Goal: Task Accomplishment & Management: Manage account settings

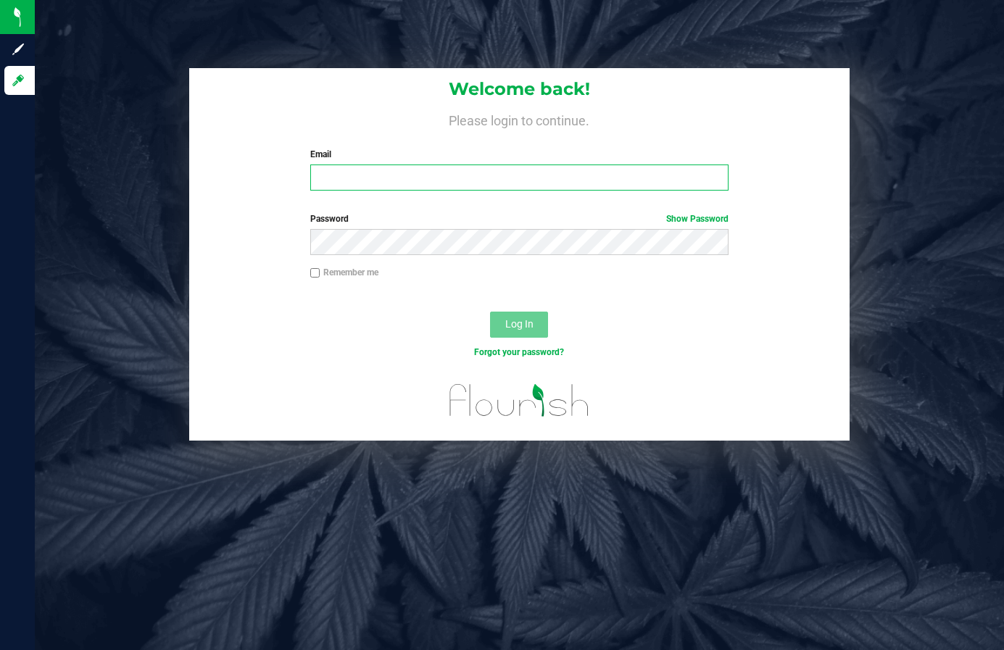
click at [503, 179] on input "Email" at bounding box center [519, 178] width 419 height 26
type input "[EMAIL_ADDRESS][DOMAIN_NAME]"
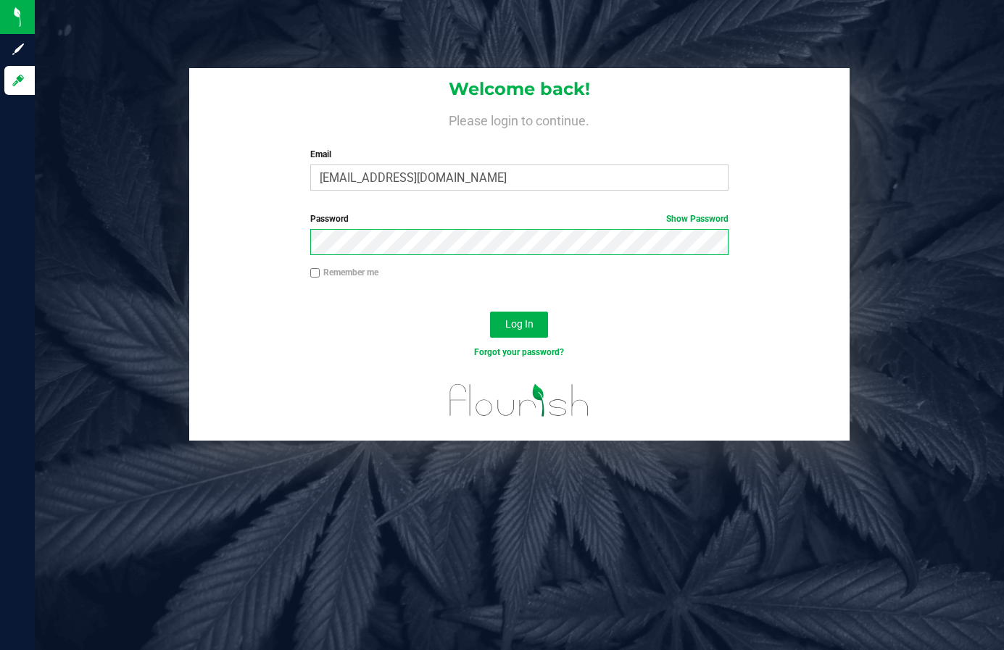
click at [490, 312] on button "Log In" at bounding box center [519, 325] width 58 height 26
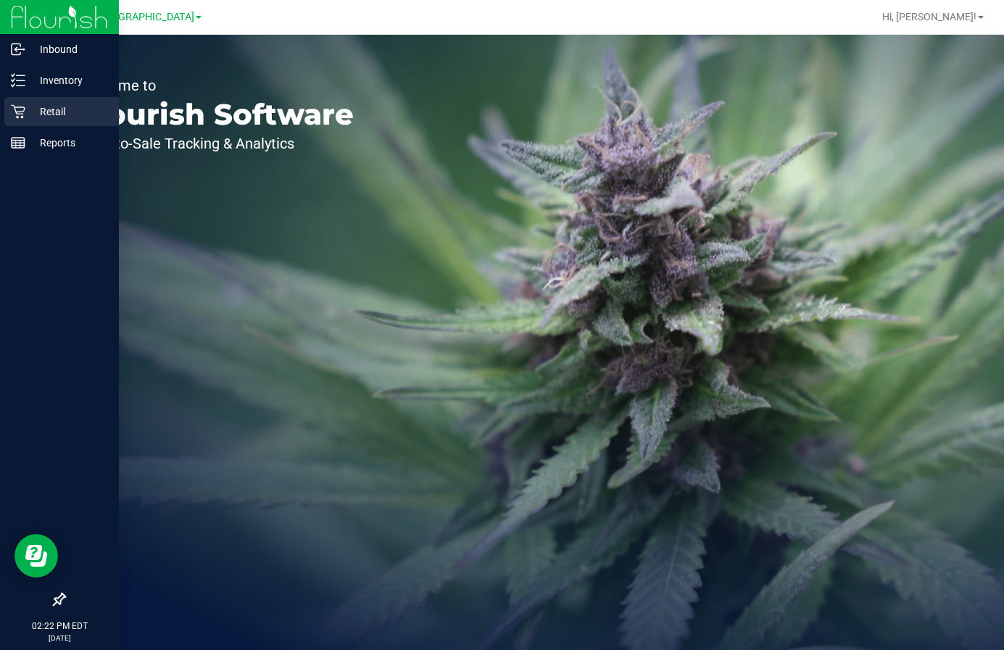
click at [49, 100] on div "Retail" at bounding box center [61, 111] width 115 height 29
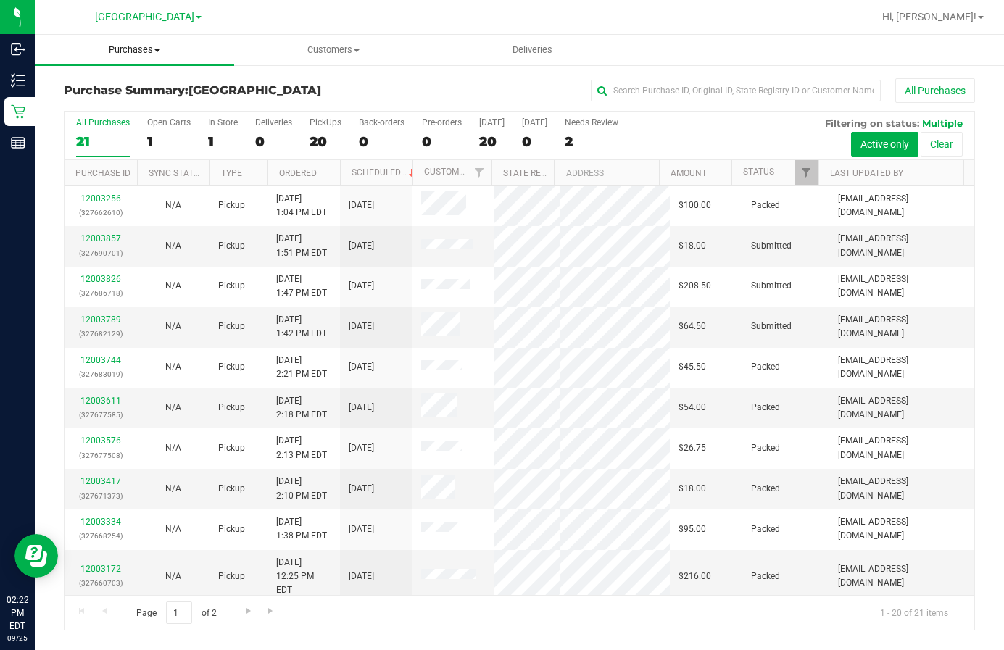
click at [140, 54] on span "Purchases" at bounding box center [134, 50] width 199 height 13
click at [112, 99] on span "Fulfillment" at bounding box center [80, 105] width 90 height 12
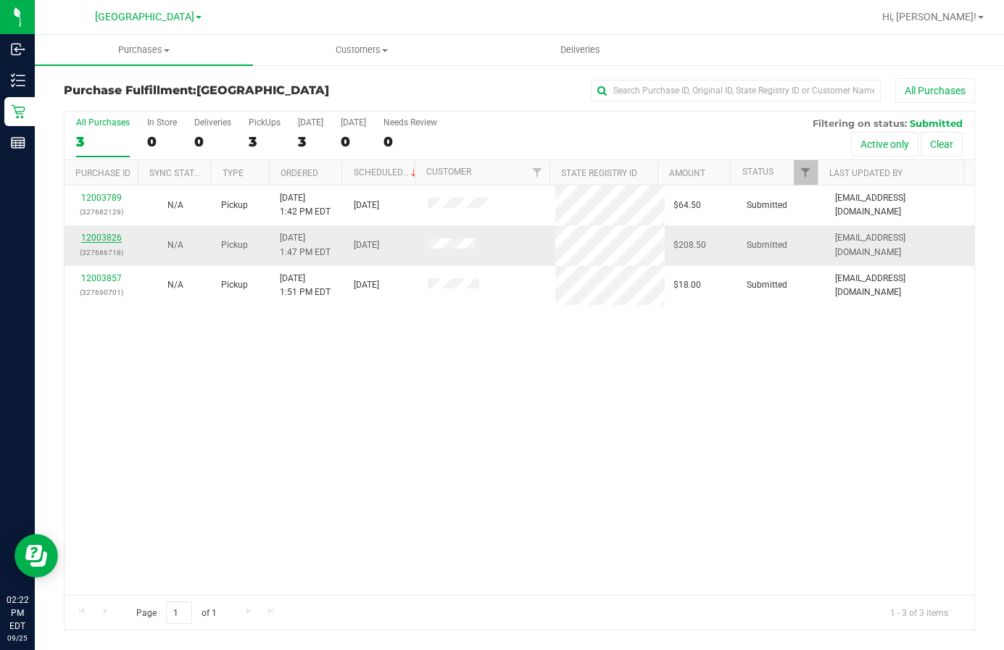
click at [111, 240] on link "12003826" at bounding box center [101, 238] width 41 height 10
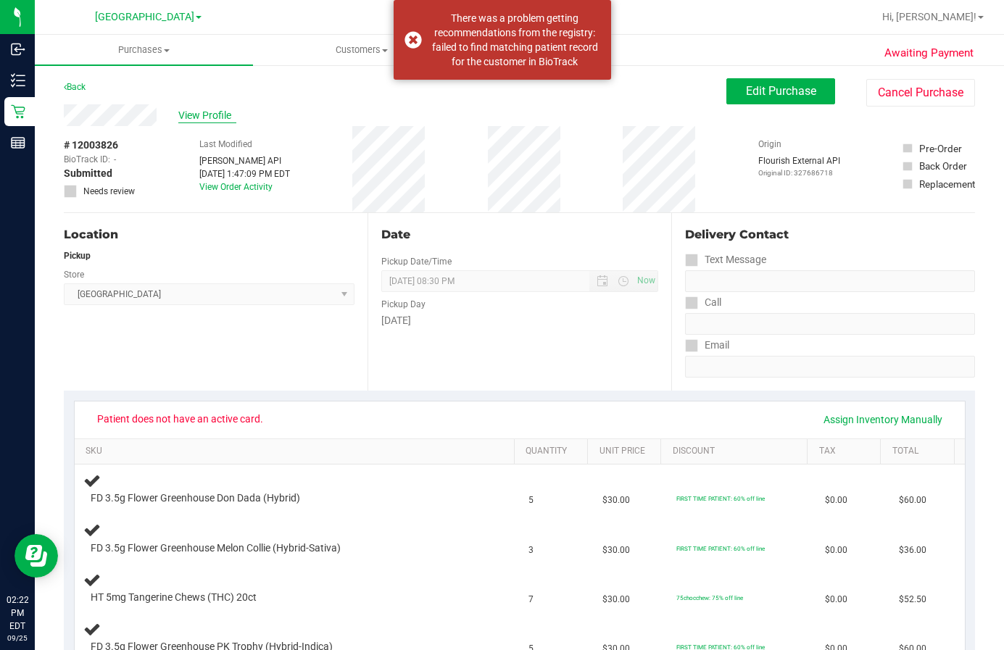
click at [207, 110] on span "View Profile" at bounding box center [207, 115] width 58 height 15
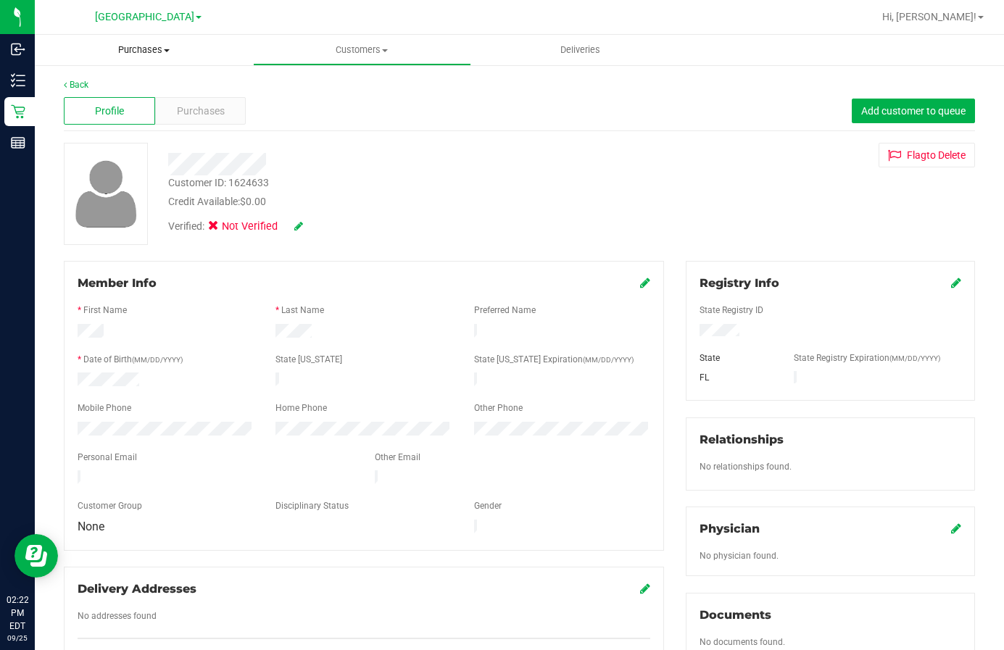
click at [148, 45] on span "Purchases" at bounding box center [144, 50] width 218 height 13
click at [132, 107] on li "Fulfillment" at bounding box center [144, 104] width 218 height 17
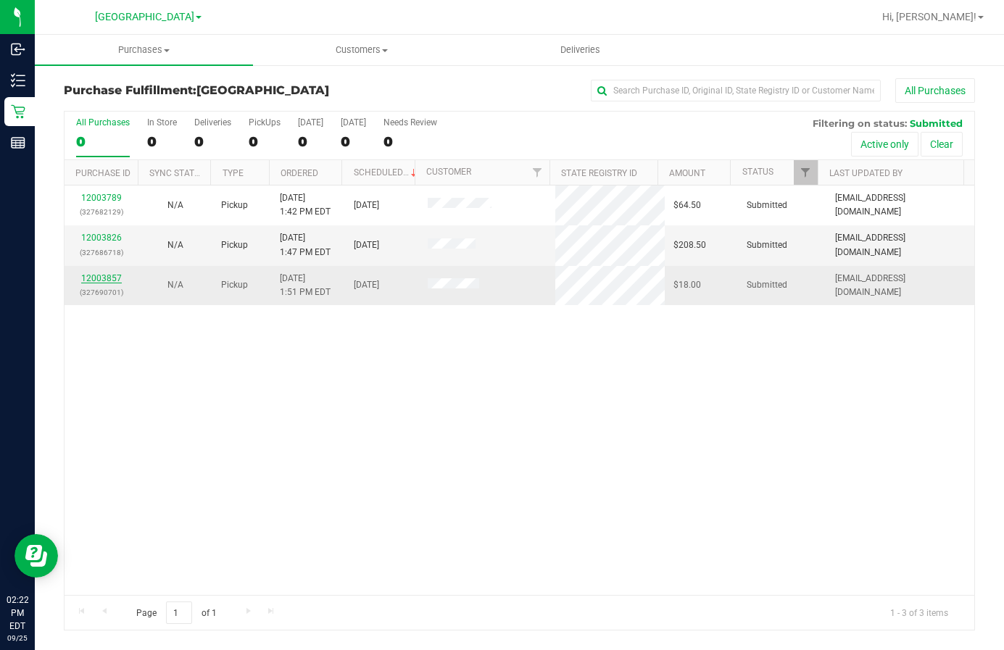
click at [105, 277] on link "12003857" at bounding box center [101, 278] width 41 height 10
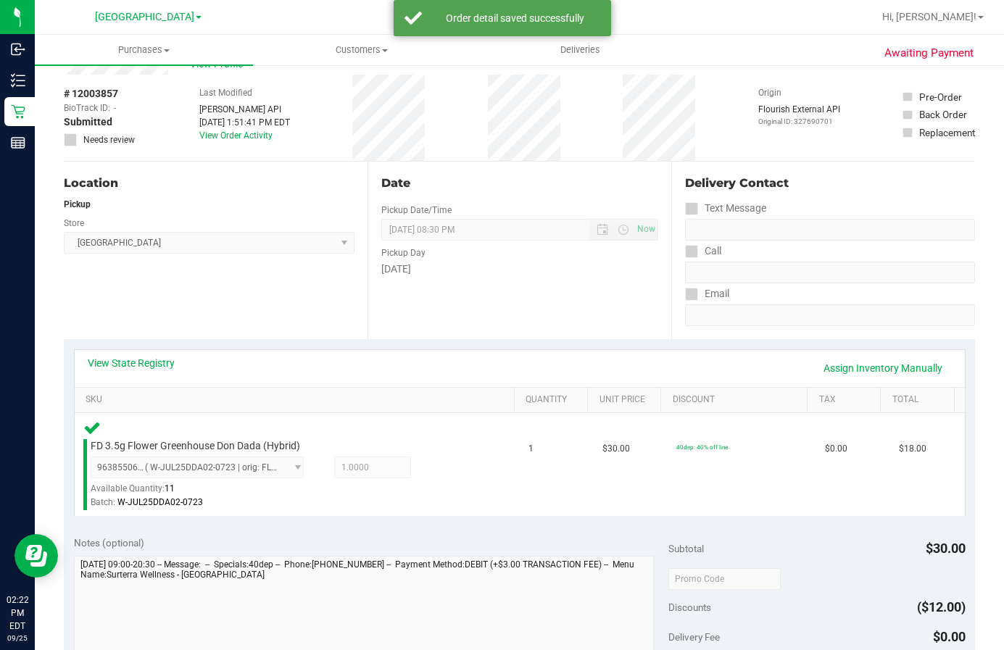
scroll to position [145, 0]
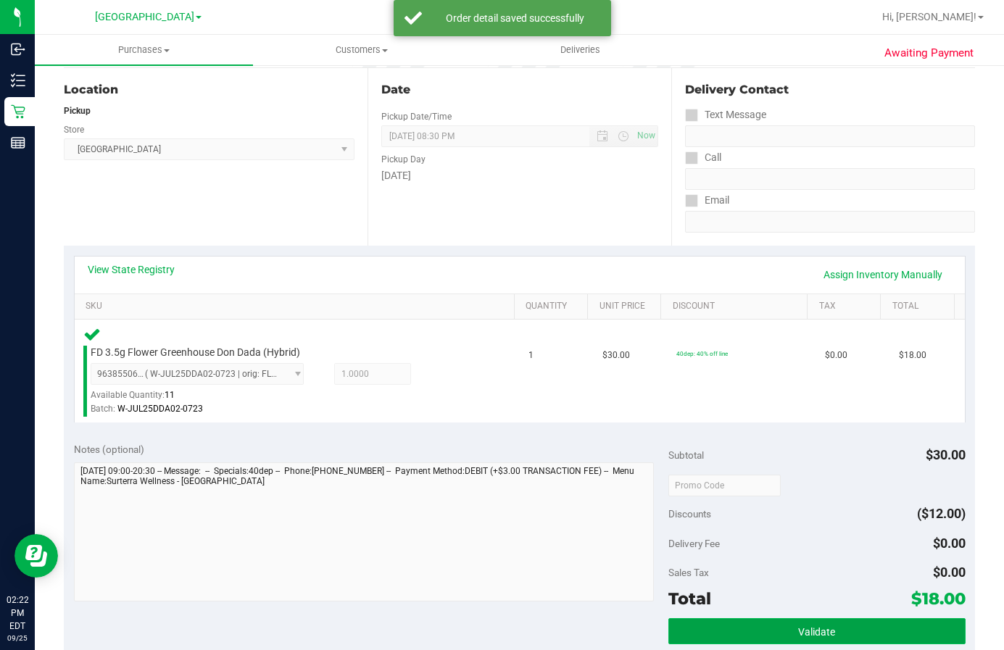
click at [775, 634] on button "Validate" at bounding box center [817, 631] width 297 height 26
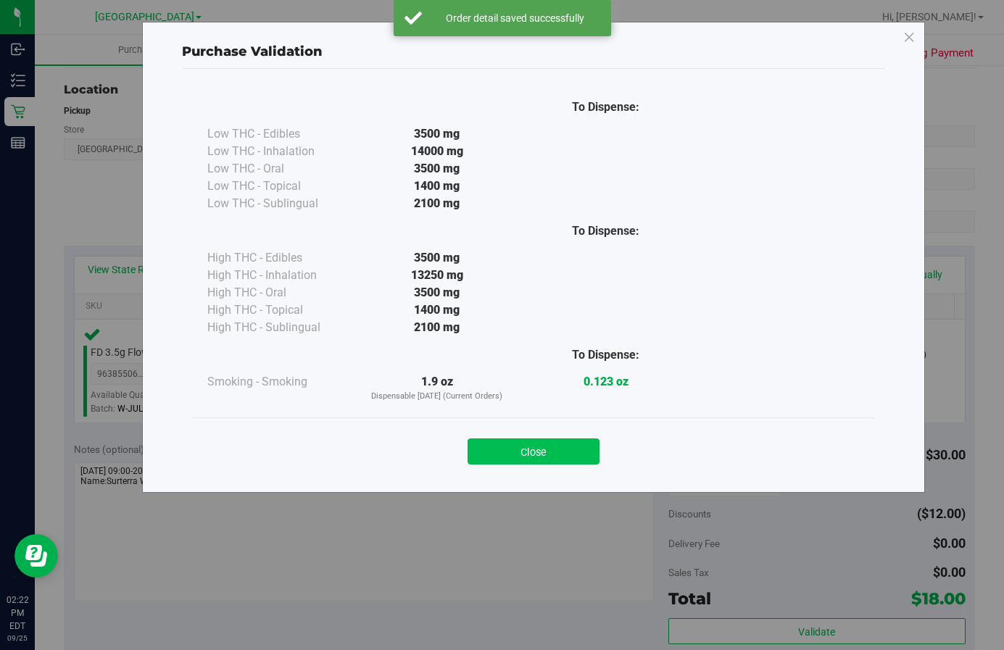
click at [531, 451] on button "Close" at bounding box center [534, 452] width 132 height 26
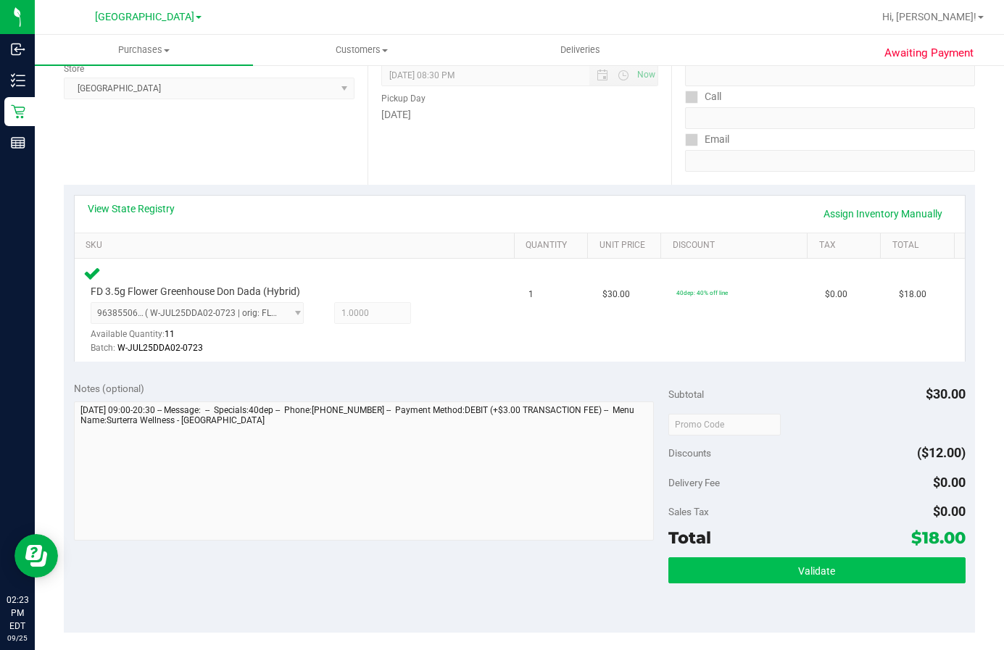
scroll to position [290, 0]
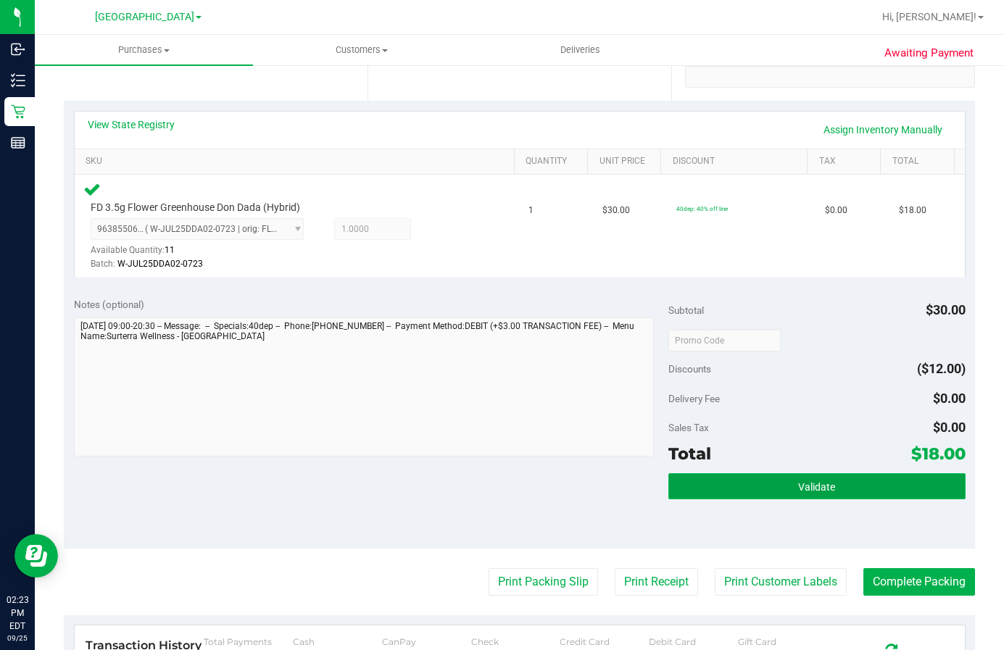
click at [750, 478] on button "Validate" at bounding box center [817, 486] width 297 height 26
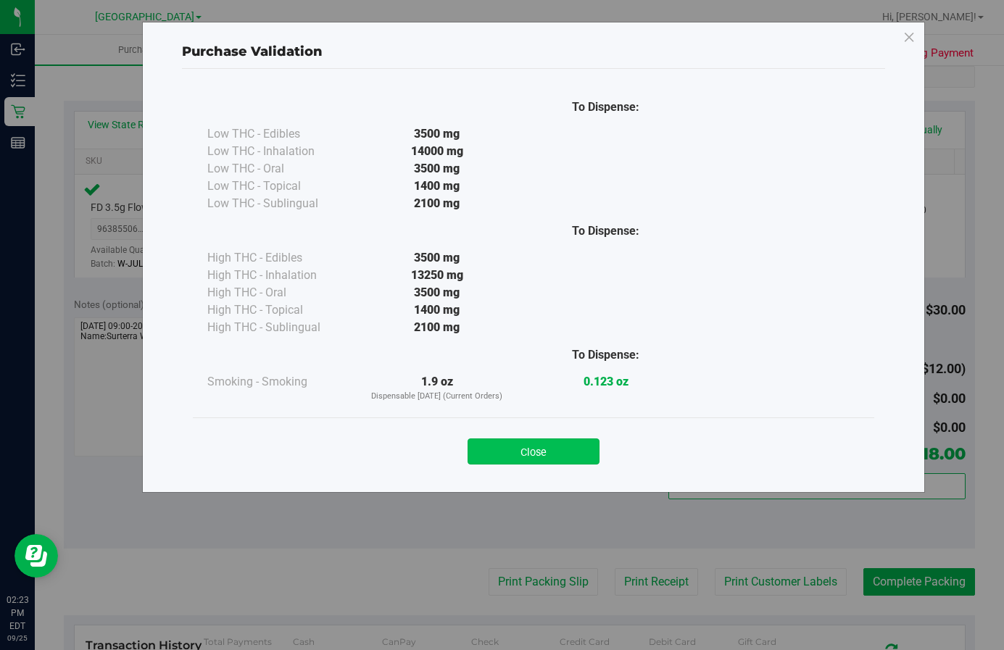
click at [544, 450] on button "Close" at bounding box center [534, 452] width 132 height 26
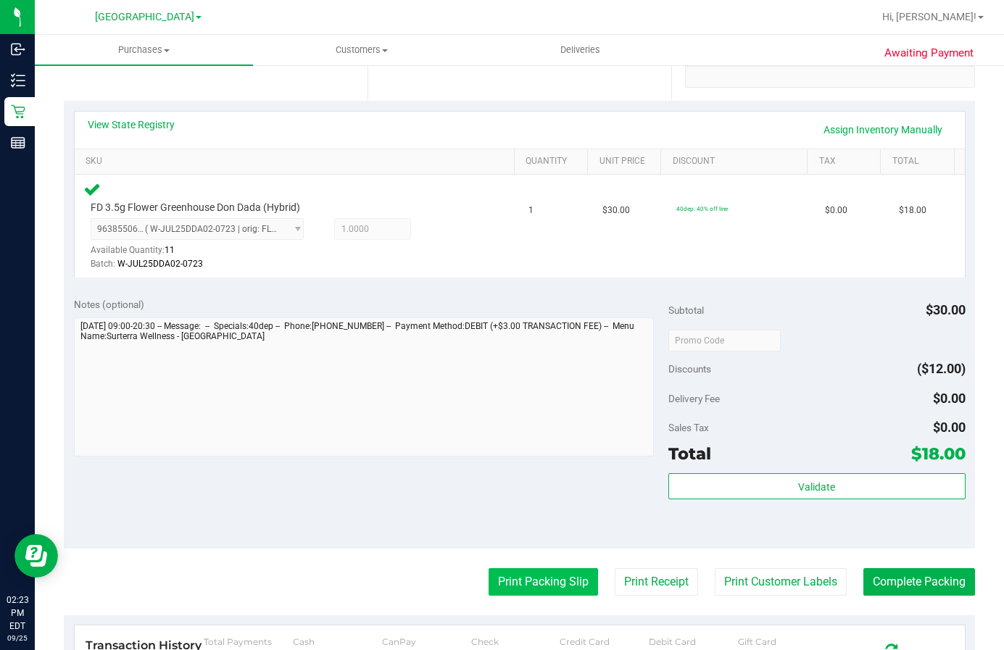
click at [531, 576] on button "Print Packing Slip" at bounding box center [543, 582] width 109 height 28
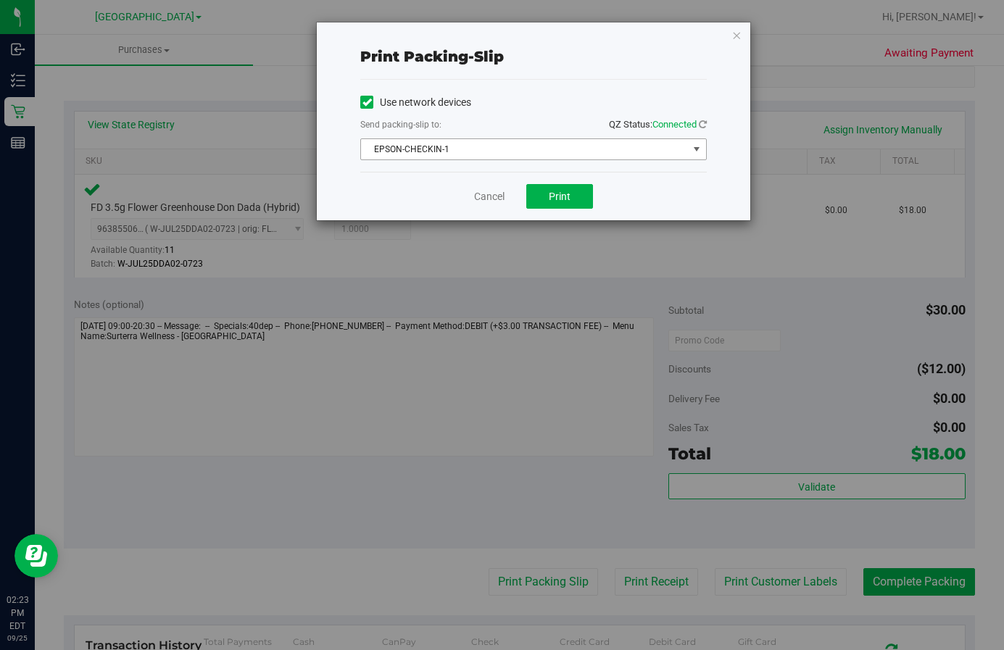
click at [505, 145] on span "EPSON-CHECKIN-1" at bounding box center [524, 149] width 327 height 20
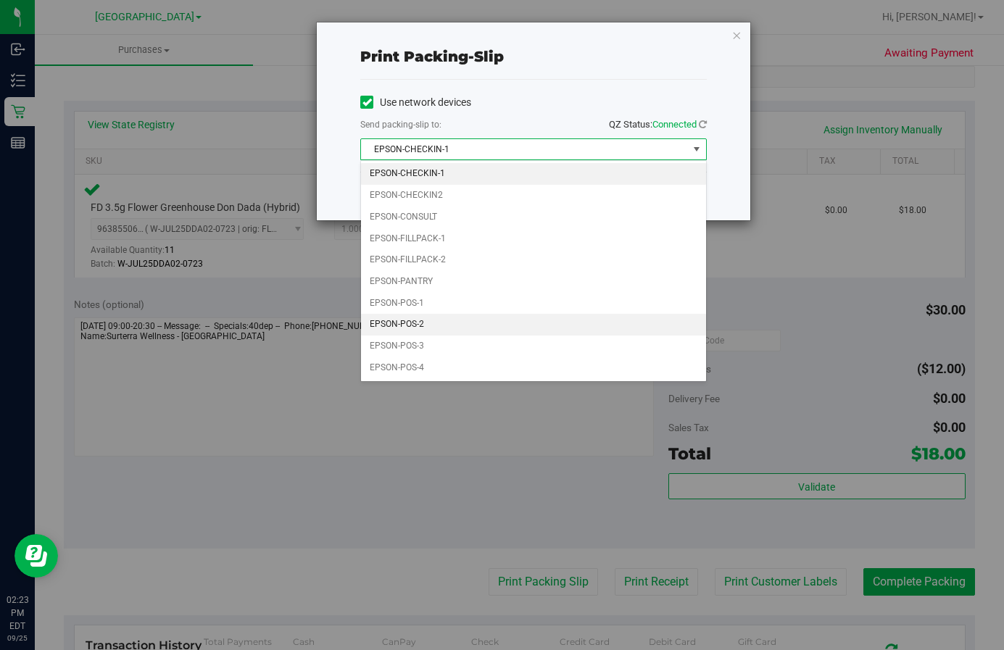
click at [450, 323] on li "EPSON-POS-2" at bounding box center [533, 325] width 345 height 22
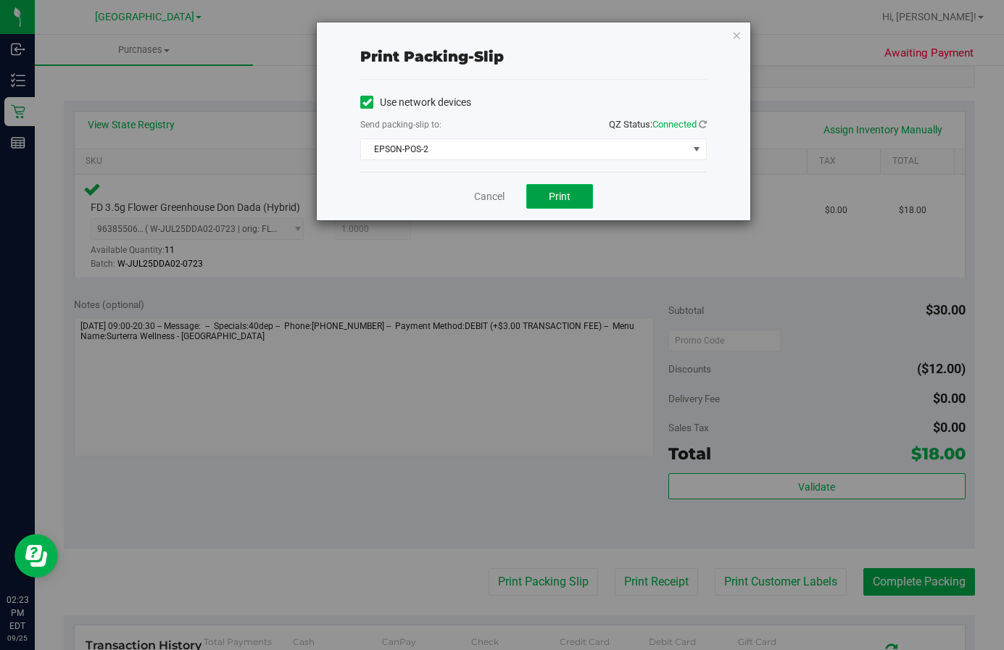
click at [556, 199] on span "Print" at bounding box center [560, 197] width 22 height 12
click at [497, 194] on link "Cancel" at bounding box center [489, 196] width 30 height 15
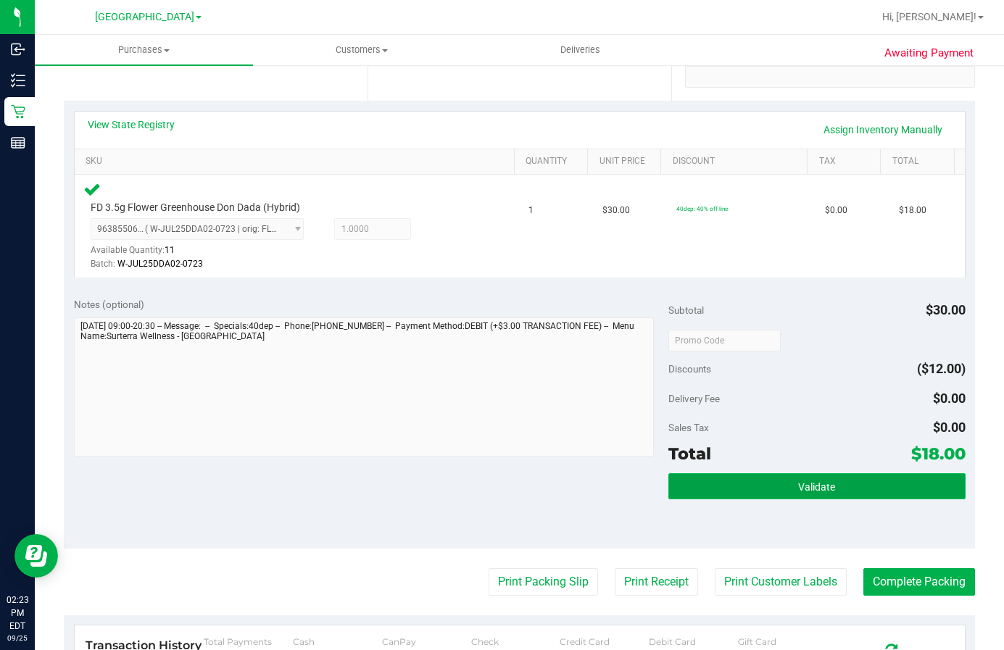
click at [881, 478] on button "Validate" at bounding box center [817, 486] width 297 height 26
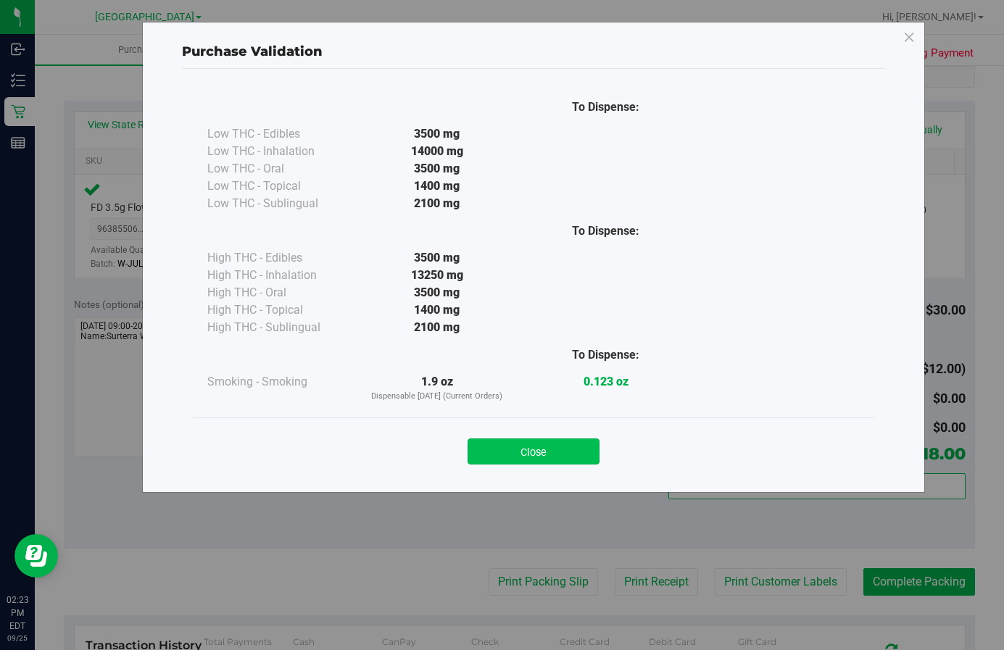
click at [545, 446] on button "Close" at bounding box center [534, 452] width 132 height 26
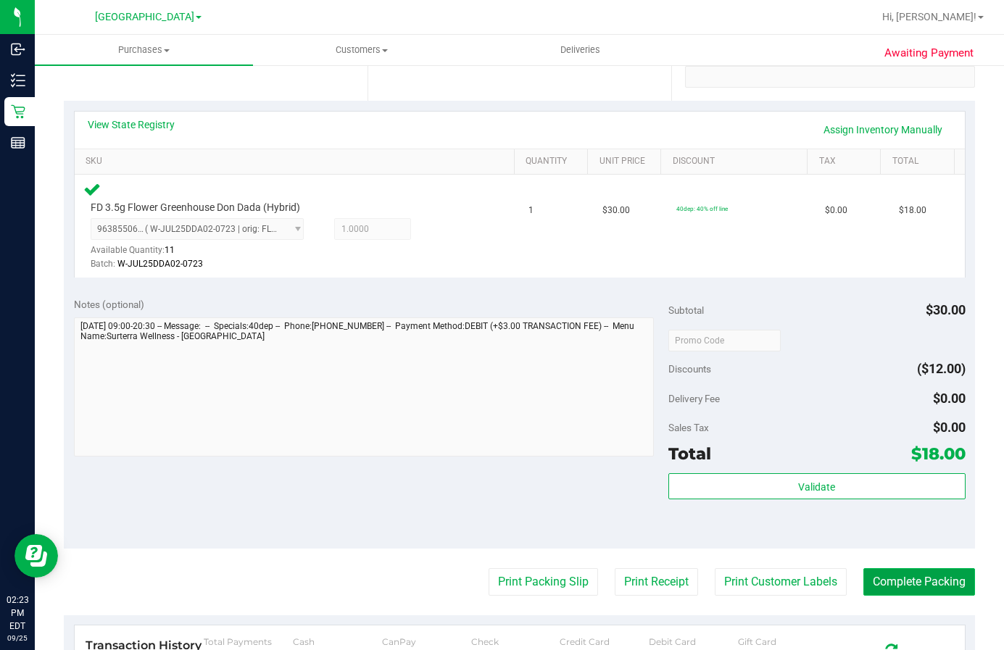
click at [927, 582] on button "Complete Packing" at bounding box center [920, 582] width 112 height 28
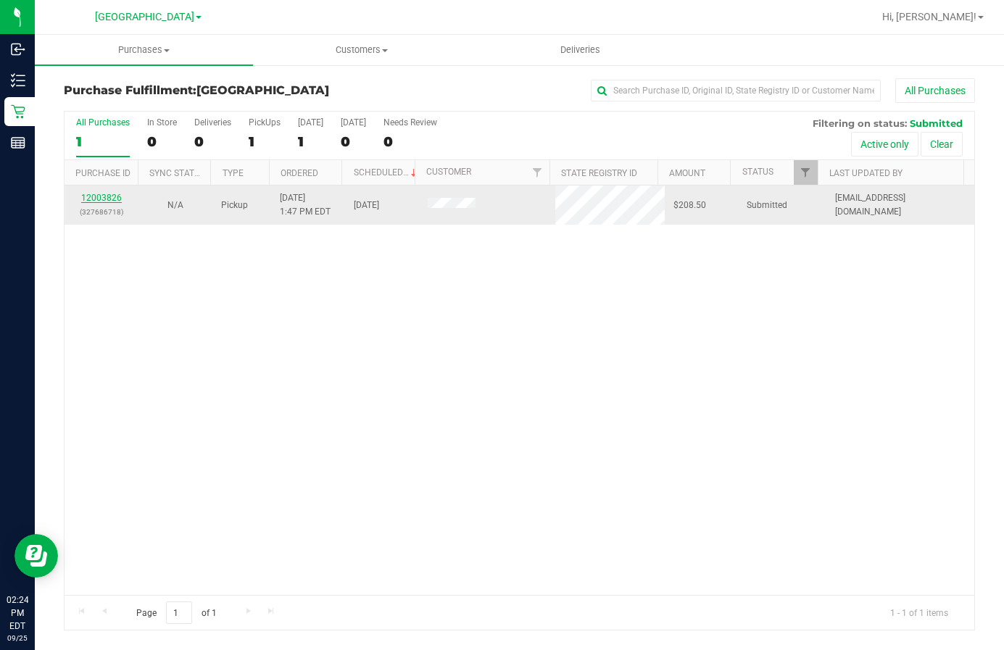
click at [109, 201] on link "12003826" at bounding box center [101, 198] width 41 height 10
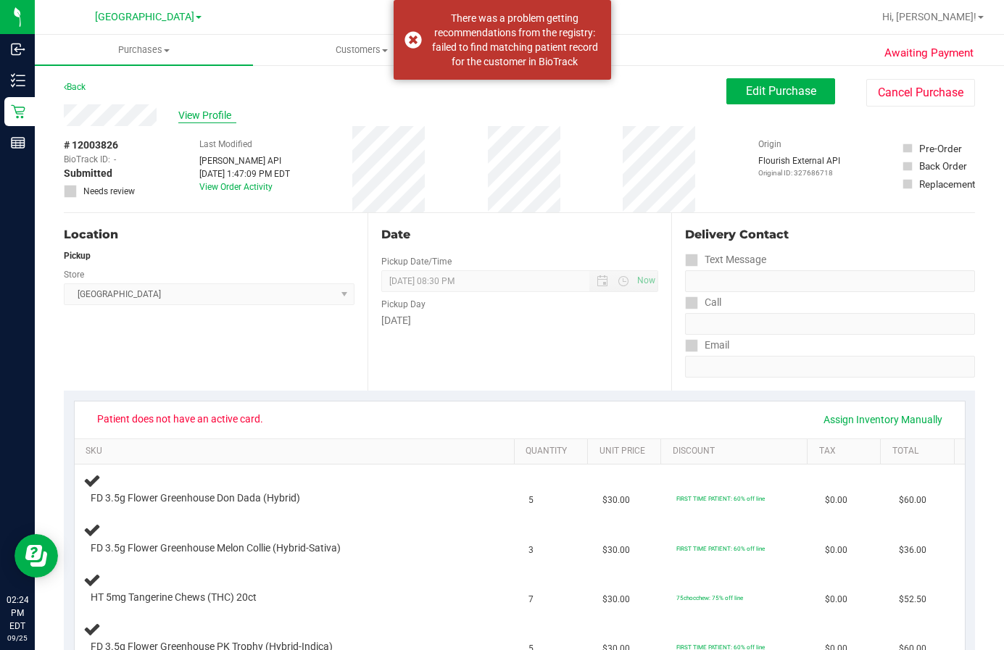
click at [214, 115] on span "View Profile" at bounding box center [207, 115] width 58 height 15
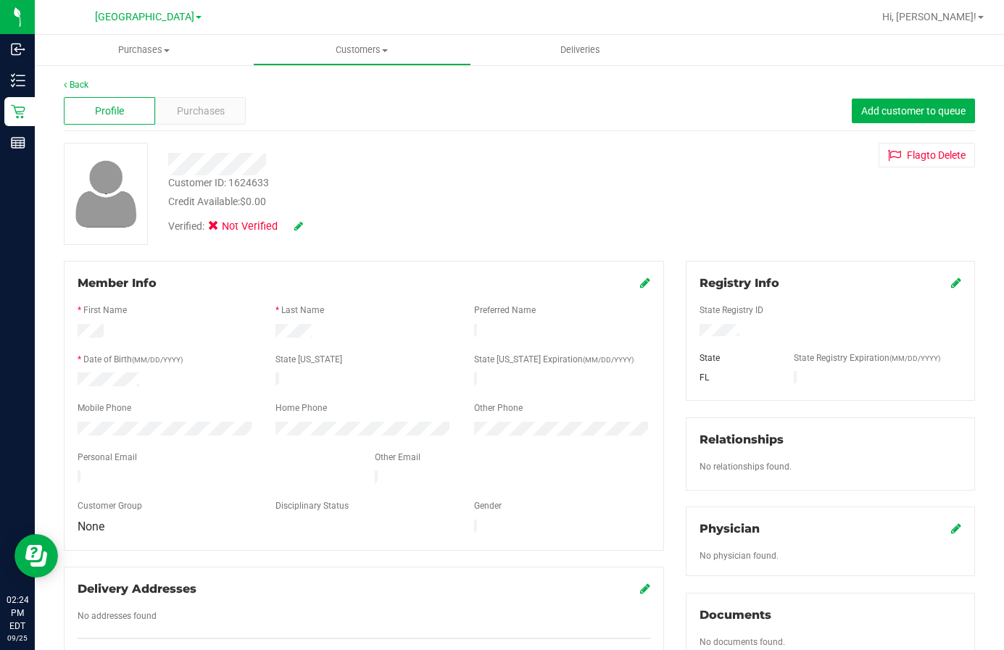
click at [283, 28] on div at bounding box center [566, 17] width 613 height 28
click at [359, 57] on uib-tab-heading "Customers All customers Add a new customer All physicians" at bounding box center [362, 50] width 217 height 29
click at [344, 94] on span "All customers" at bounding box center [305, 87] width 104 height 12
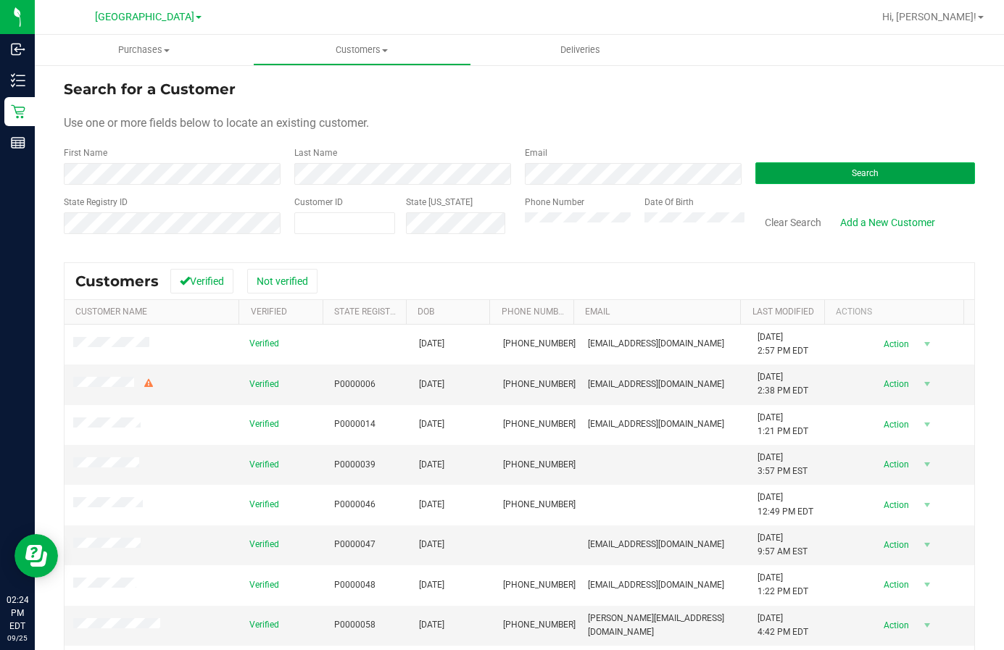
click at [821, 180] on button "Search" at bounding box center [866, 173] width 220 height 22
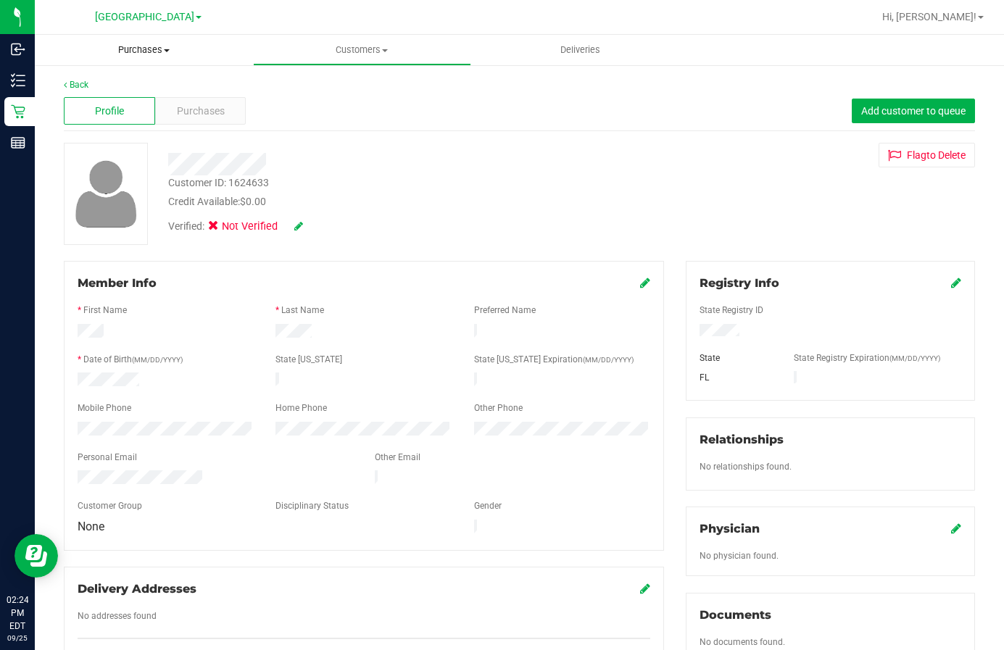
click at [143, 51] on span "Purchases" at bounding box center [144, 50] width 218 height 13
click at [123, 102] on li "Fulfillment" at bounding box center [144, 104] width 218 height 17
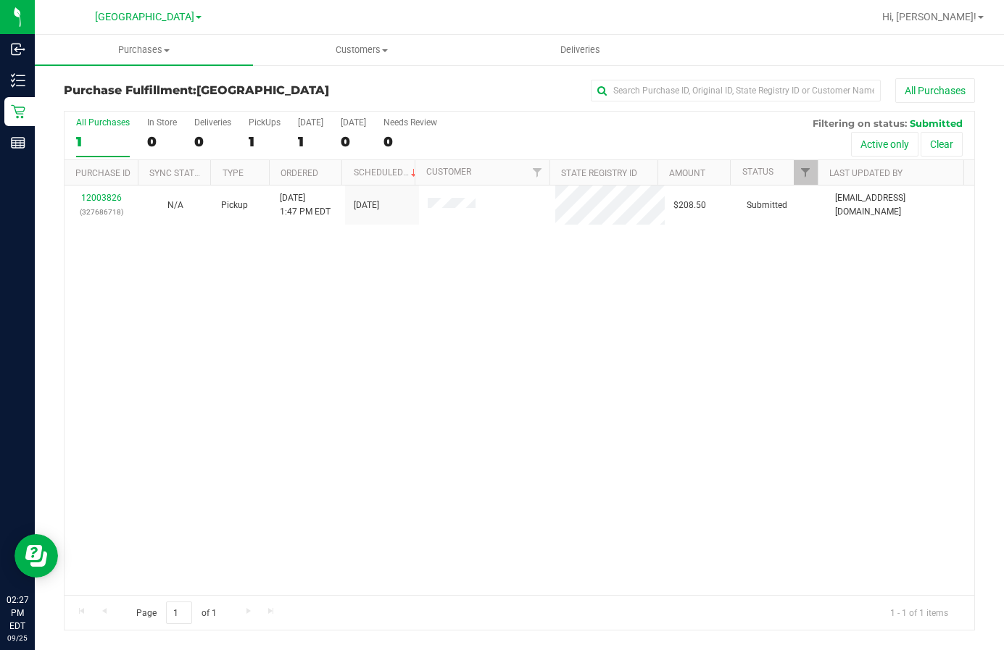
click at [841, 311] on div "12003826 (327686718) N/A Pickup [DATE] 1:47 PM EDT 9/25/2025 $208.50 Submitted …" at bounding box center [520, 391] width 910 height 410
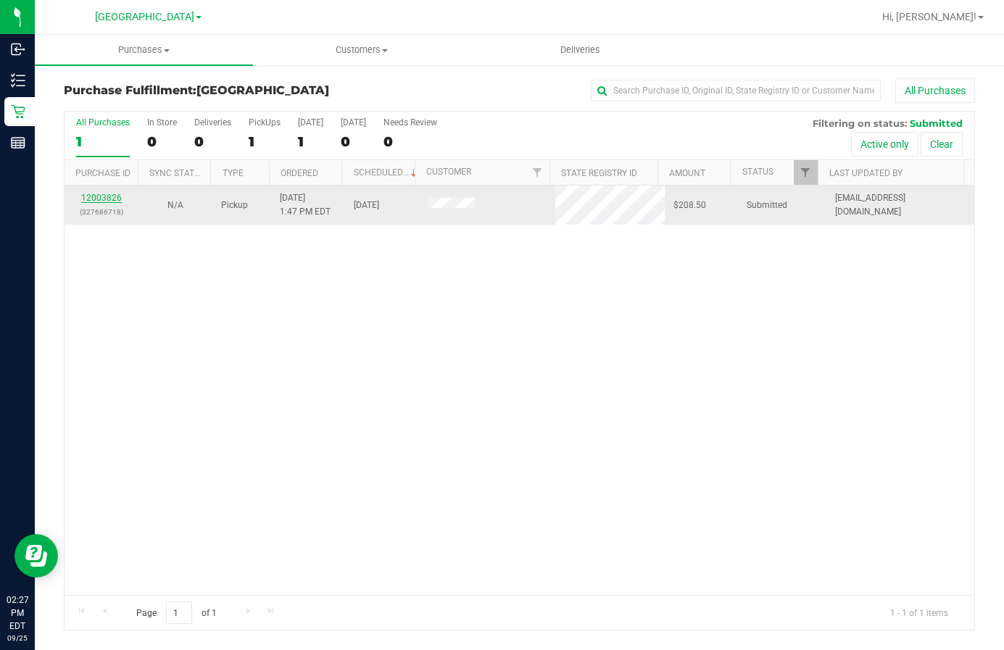
click at [112, 194] on link "12003826" at bounding box center [101, 198] width 41 height 10
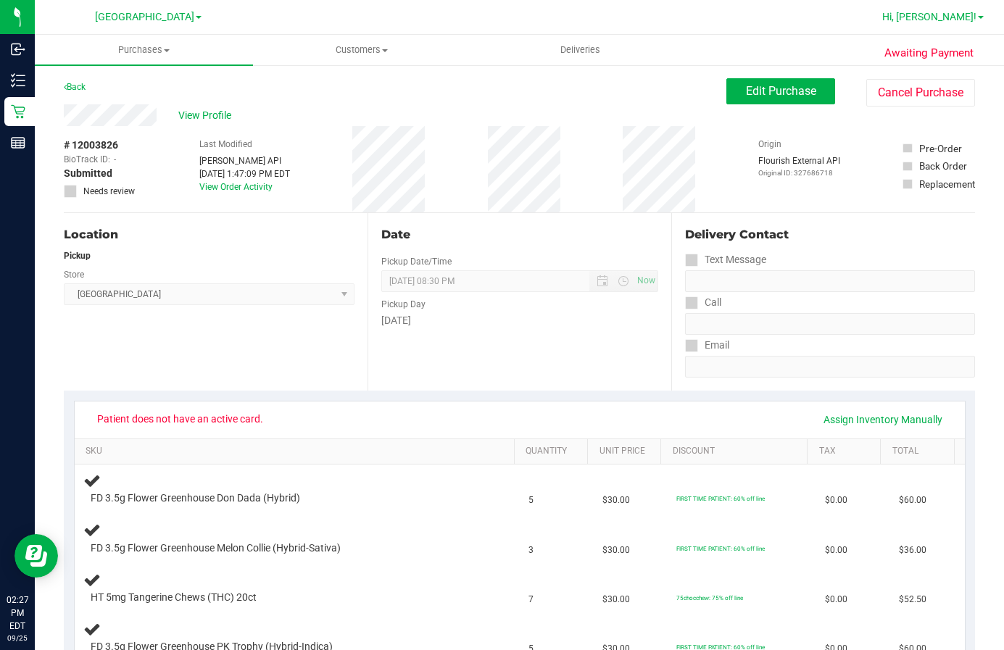
click at [943, 17] on span "Hi, [PERSON_NAME]!" at bounding box center [929, 17] width 94 height 12
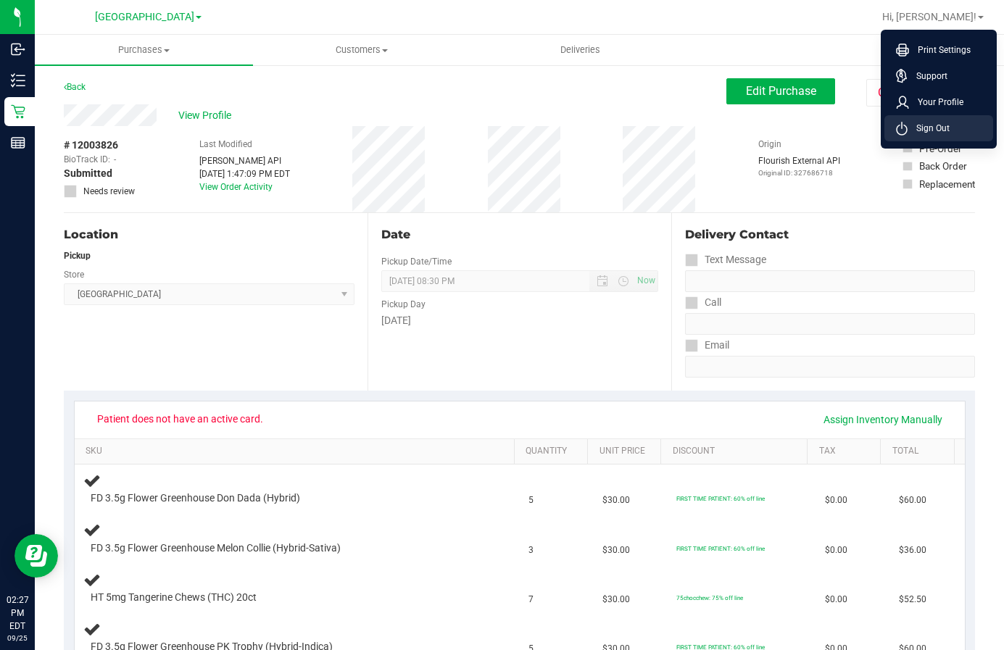
click at [937, 132] on span "Sign Out" at bounding box center [929, 128] width 42 height 15
